Goal: Subscribe to service/newsletter

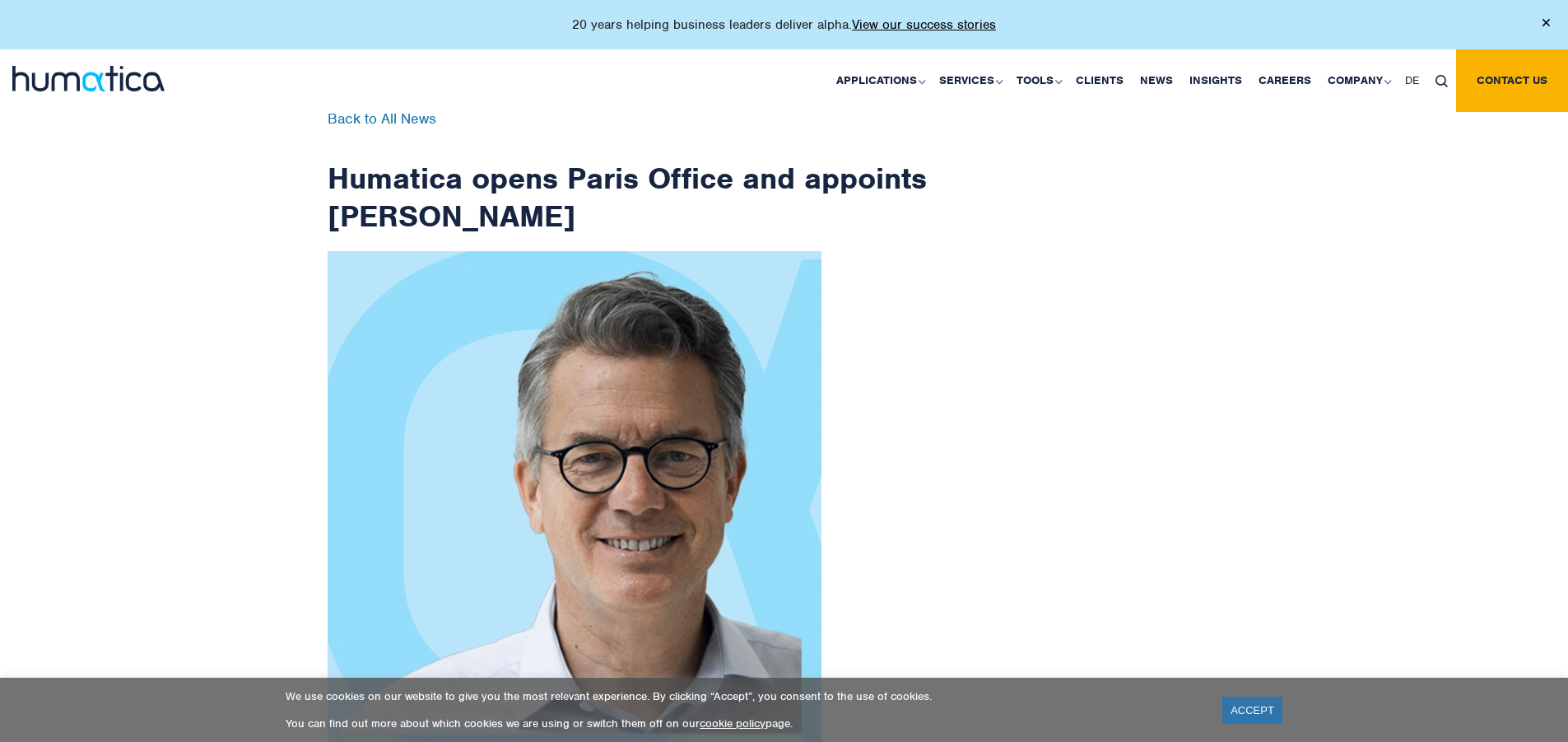
scroll to position [2627, 0]
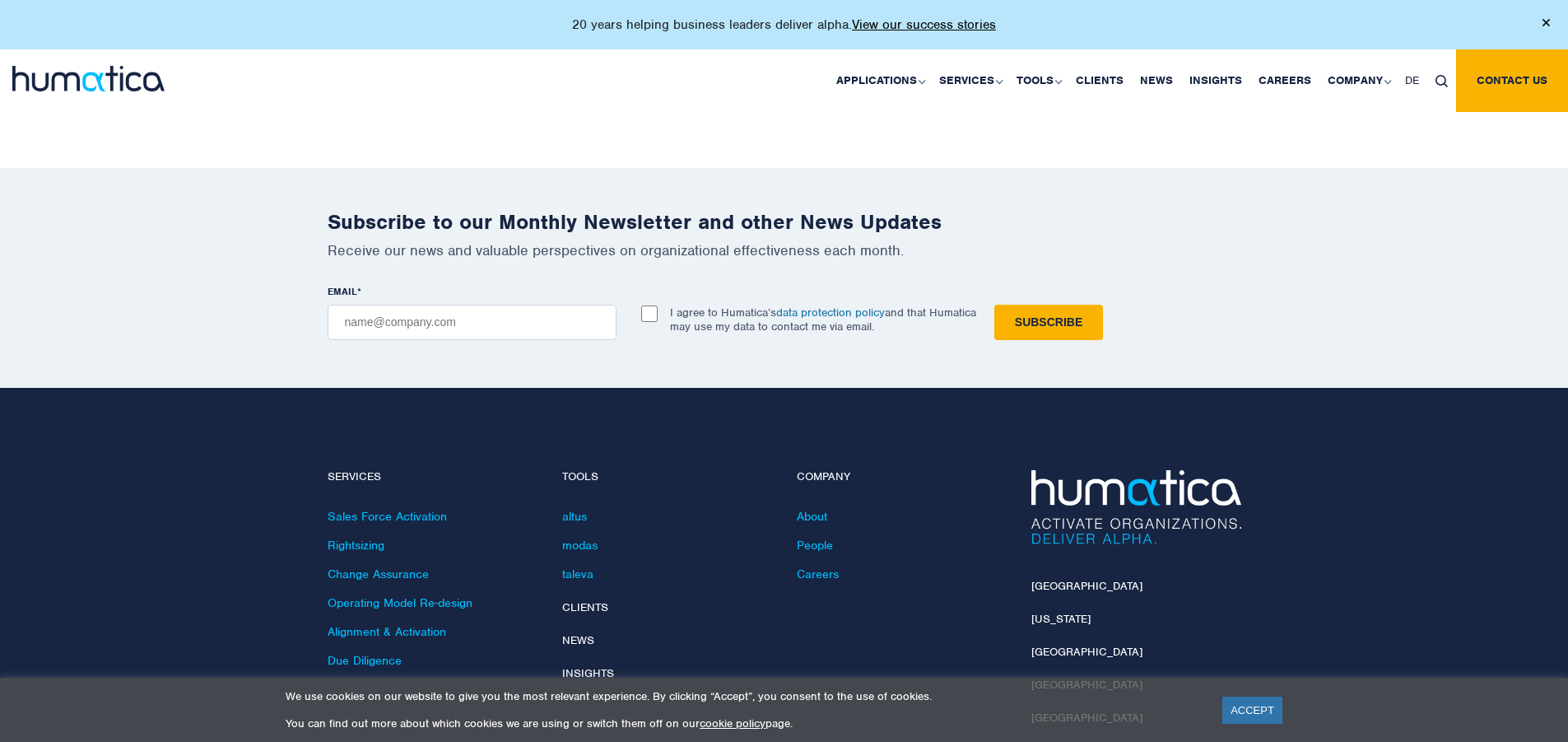
checkbox input "true"
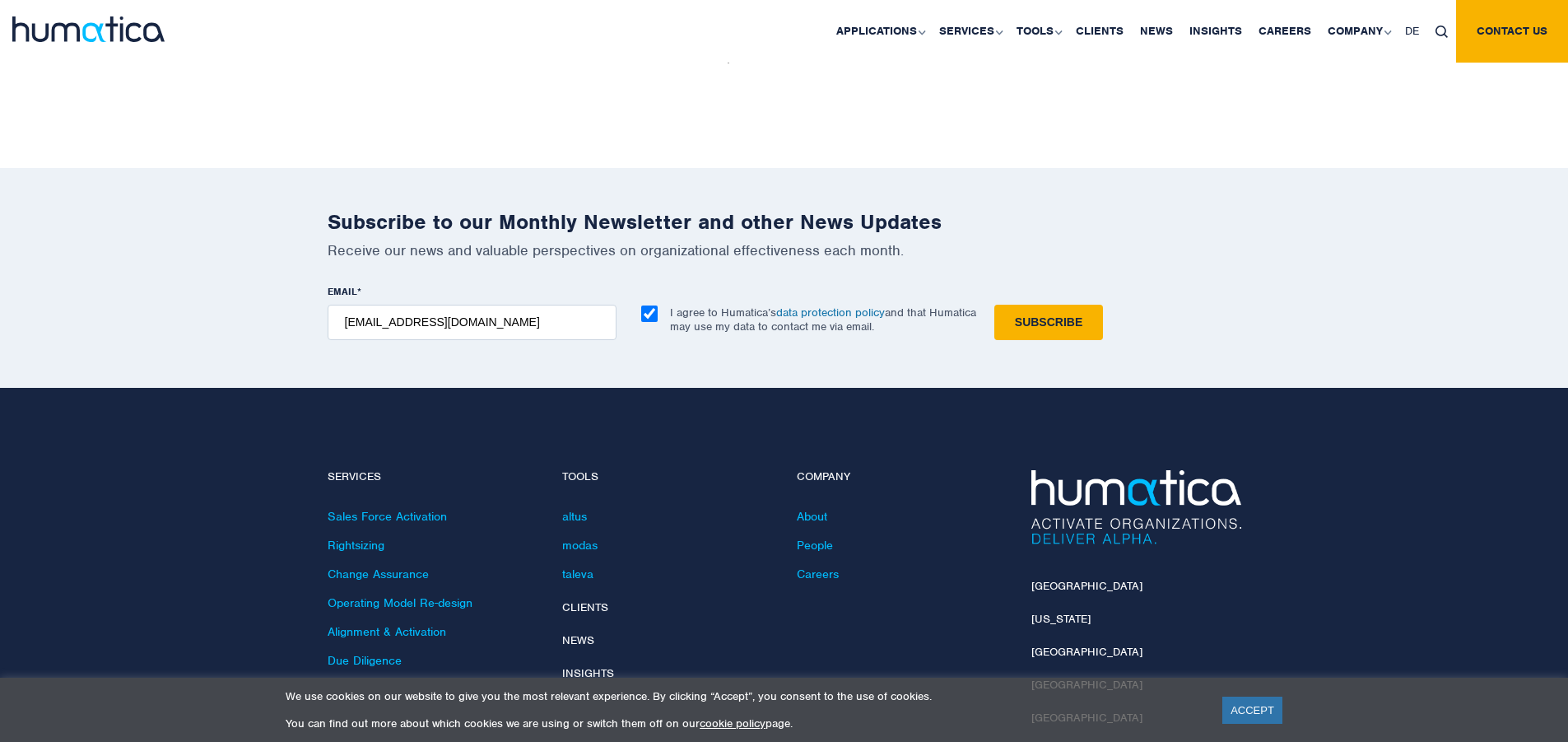
type input "[EMAIL_ADDRESS][DOMAIN_NAME]"
click at [995, 305] on input "Subscribe" at bounding box center [1049, 322] width 109 height 35
